Goal: Information Seeking & Learning: Find specific page/section

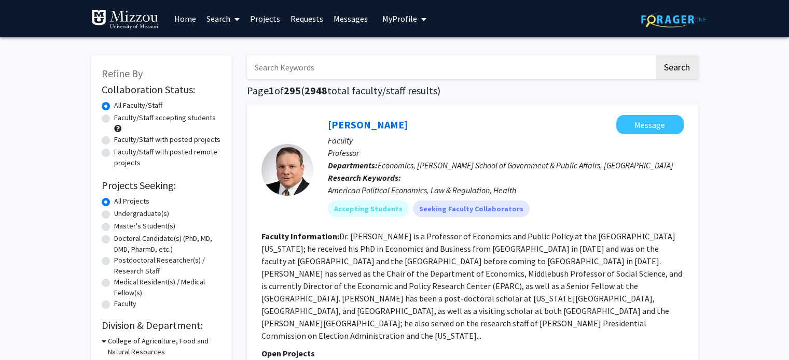
click at [114, 117] on label "Faculty/Staff accepting students" at bounding box center [165, 118] width 102 height 11
click at [114, 117] on input "Faculty/Staff accepting students" at bounding box center [117, 116] width 7 height 7
radio input "true"
click at [301, 70] on input "Search Keywords" at bounding box center [450, 67] width 407 height 24
drag, startPoint x: 301, startPoint y: 70, endPoint x: 302, endPoint y: 87, distance: 16.6
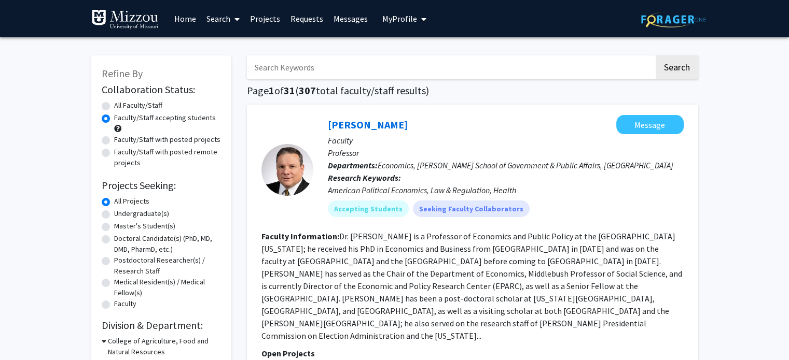
type input "f"
type input "trauma"
click at [656, 55] on button "Search" at bounding box center [677, 67] width 43 height 24
radio input "true"
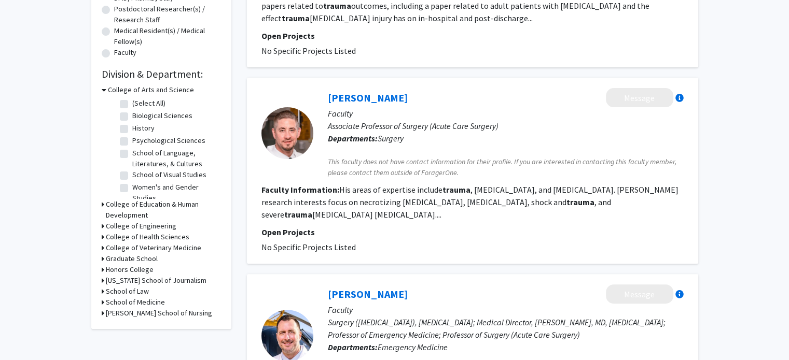
scroll to position [7, 0]
click at [132, 134] on label "Psychological Sciences" at bounding box center [168, 133] width 73 height 11
click at [132, 134] on input "Psychological Sciences" at bounding box center [135, 131] width 7 height 7
checkbox input "true"
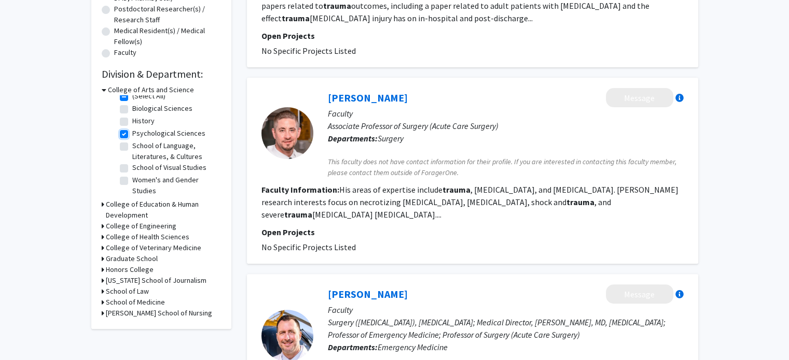
checkbox input "true"
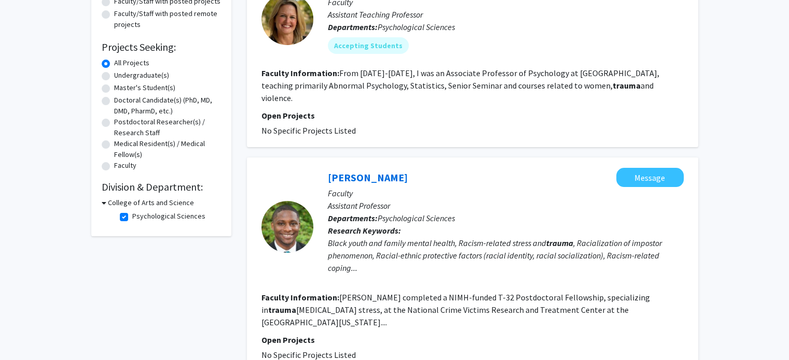
scroll to position [141, 0]
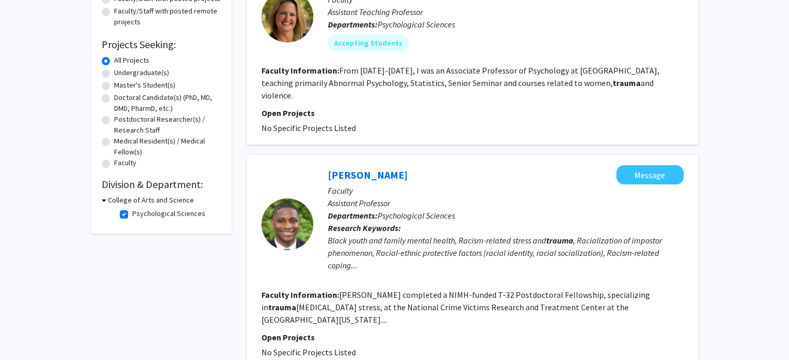
click at [132, 213] on label "Psychological Sciences" at bounding box center [168, 213] width 73 height 11
click at [132, 213] on input "Psychological Sciences" at bounding box center [135, 211] width 7 height 7
checkbox input "false"
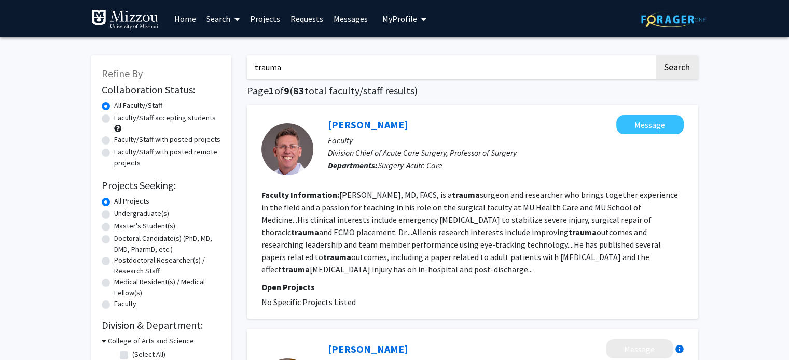
drag, startPoint x: 288, startPoint y: 72, endPoint x: 222, endPoint y: 70, distance: 65.9
type input "[PERSON_NAME]"
click at [656, 55] on button "Search" at bounding box center [677, 67] width 43 height 24
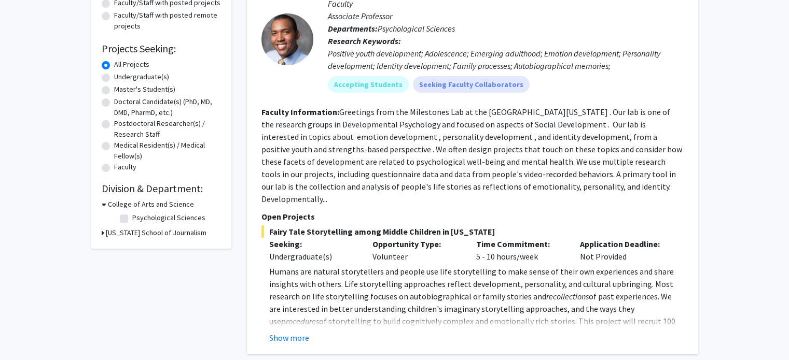
scroll to position [139, 0]
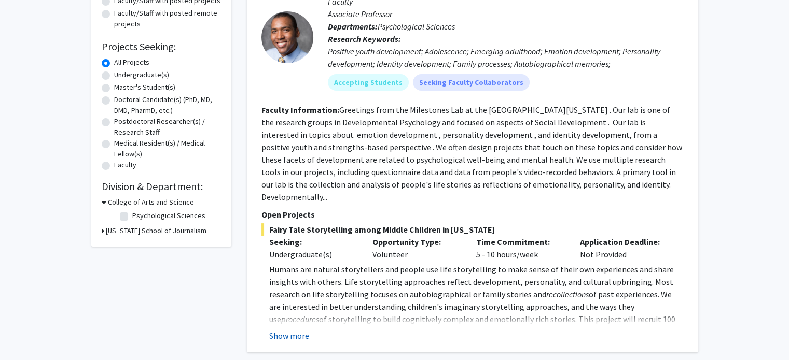
click at [288, 330] on button "Show more" at bounding box center [289, 336] width 40 height 12
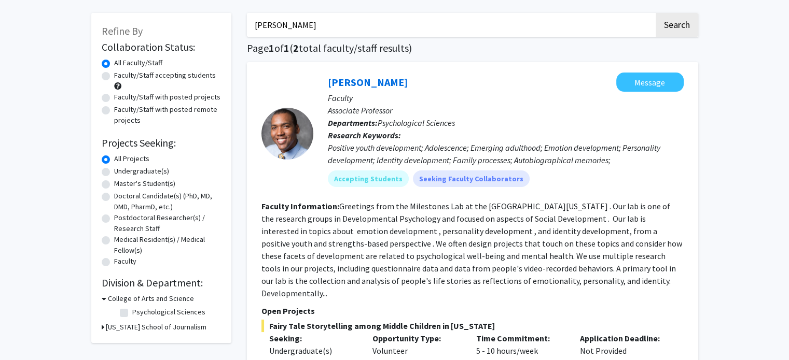
scroll to position [26, 0]
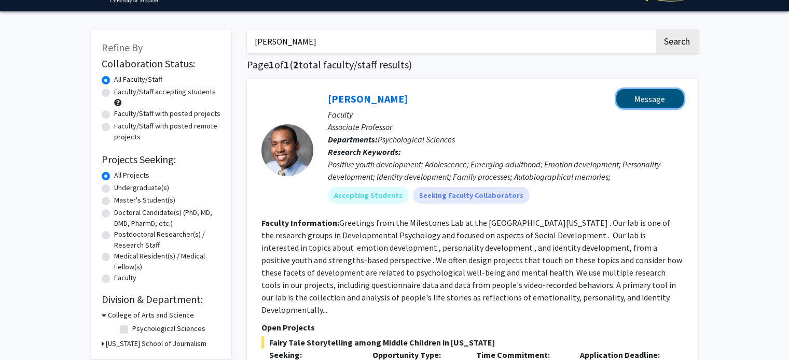
click at [642, 100] on button "Message" at bounding box center [649, 98] width 67 height 19
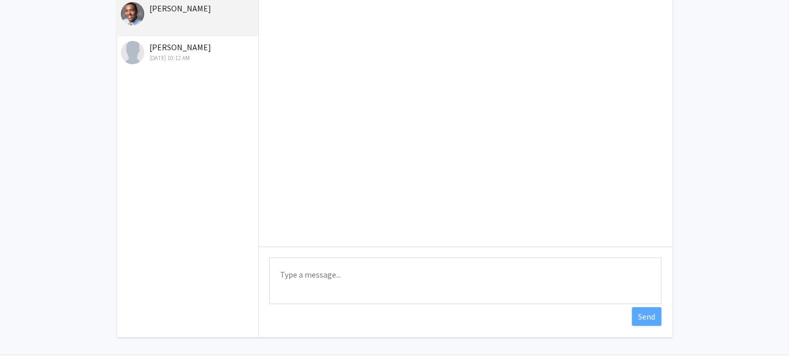
scroll to position [82, 0]
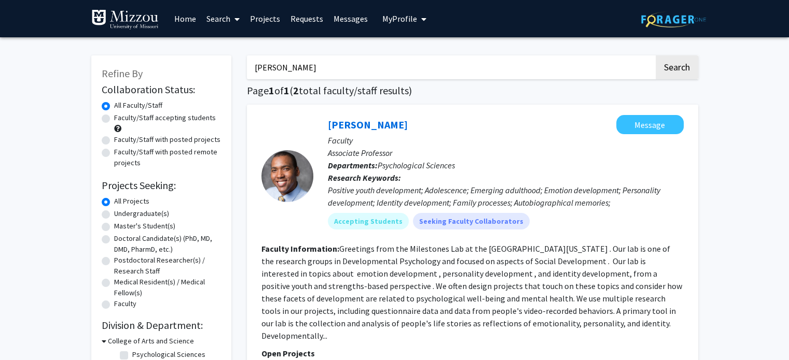
drag, startPoint x: 292, startPoint y: 73, endPoint x: 222, endPoint y: 69, distance: 70.1
type input "addiction"
click at [656, 55] on button "Search" at bounding box center [677, 67] width 43 height 24
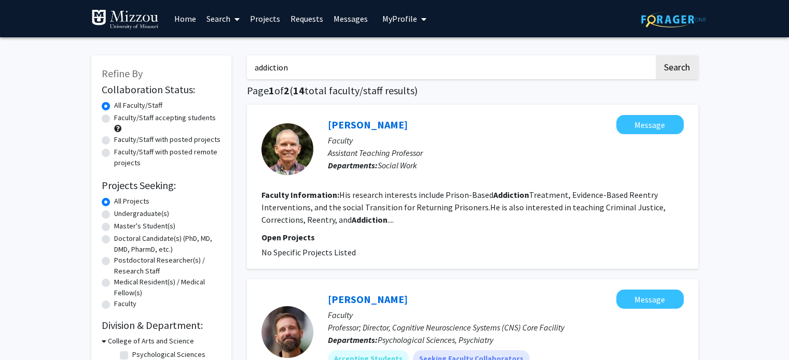
drag, startPoint x: 310, startPoint y: 67, endPoint x: 217, endPoint y: 61, distance: 93.0
click at [114, 120] on label "Faculty/Staff accepting students" at bounding box center [165, 118] width 102 height 11
click at [114, 119] on input "Faculty/Staff accepting students" at bounding box center [117, 116] width 7 height 7
radio input "true"
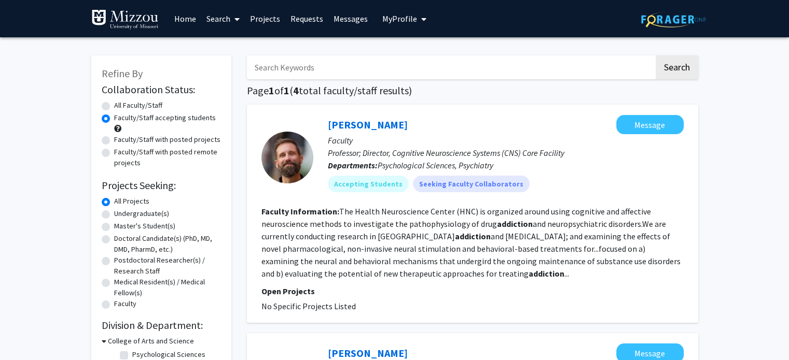
click at [310, 66] on input "Search Keywords" at bounding box center [450, 67] width 407 height 24
click at [310, 66] on input "m" at bounding box center [450, 67] width 407 height 24
type input "media psychology"
click at [656, 55] on button "Search" at bounding box center [677, 67] width 43 height 24
radio input "true"
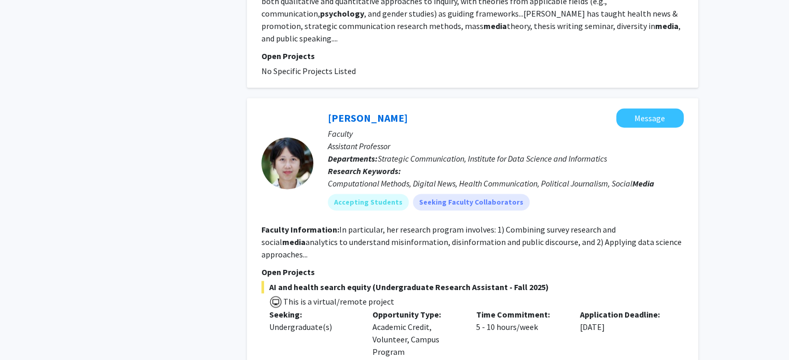
scroll to position [1453, 0]
